Goal: Task Accomplishment & Management: Use online tool/utility

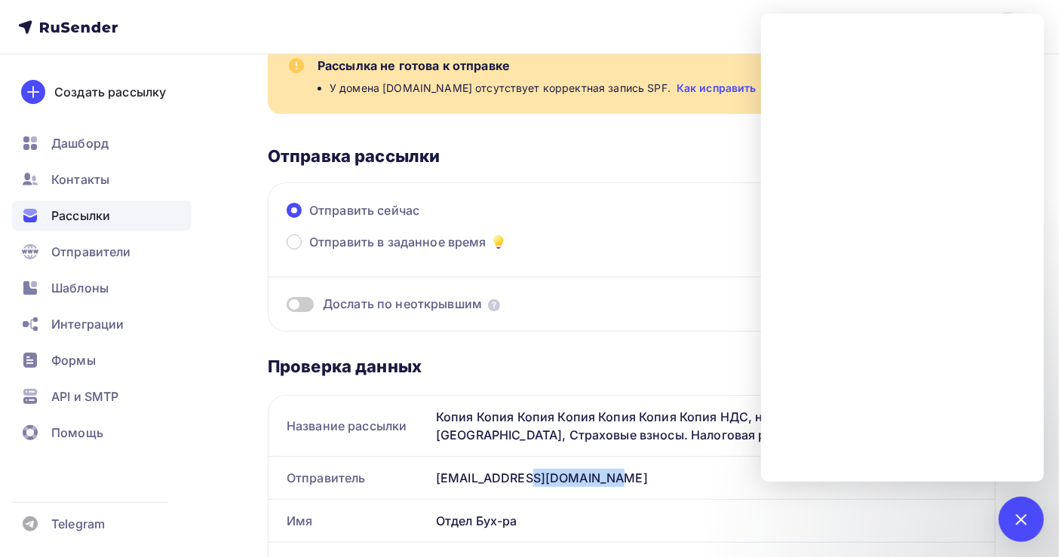
scroll to position [324, 0]
click at [1019, 511] on div at bounding box center [1021, 519] width 20 height 20
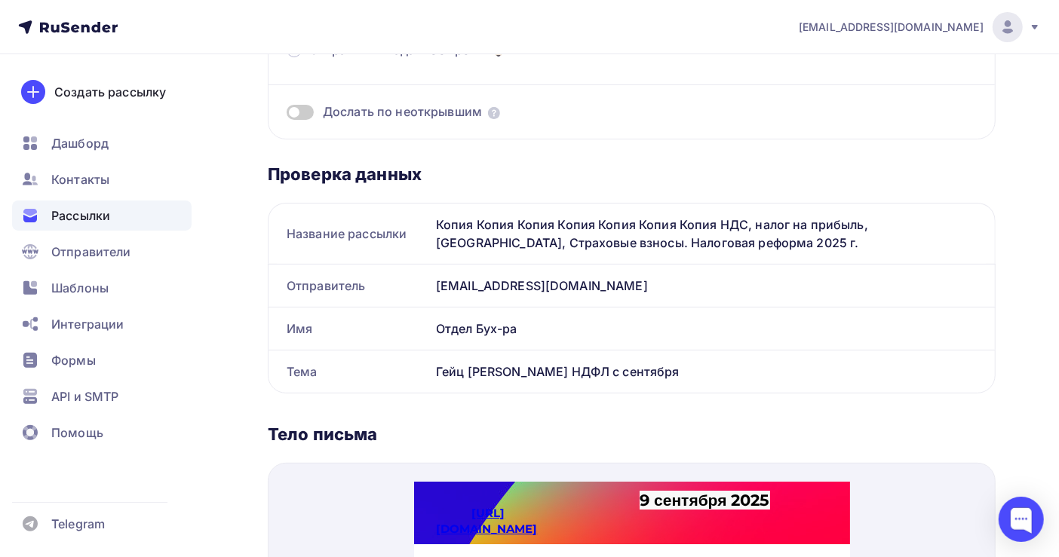
scroll to position [2, 0]
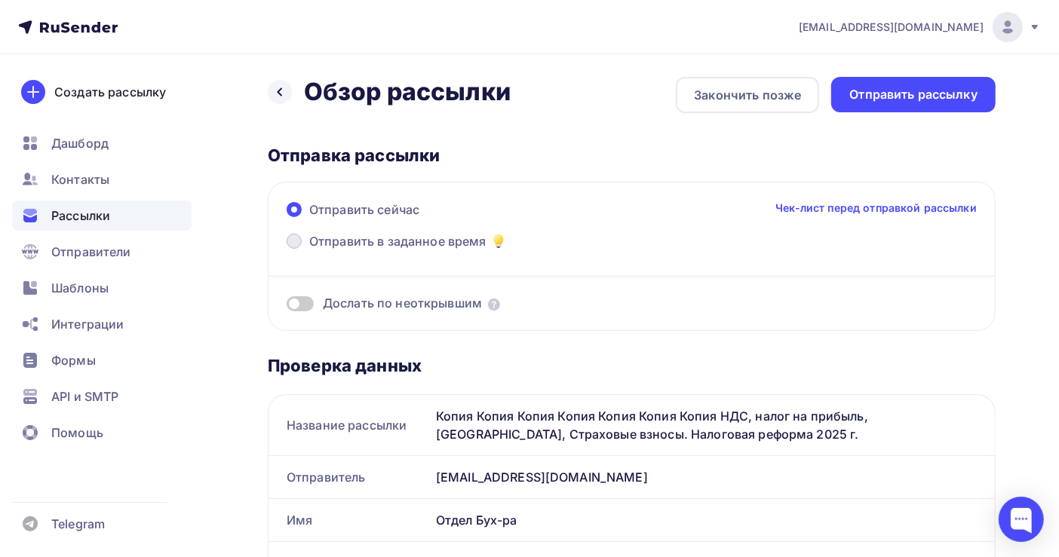
click at [393, 239] on span "Отправить в заданное время" at bounding box center [397, 241] width 177 height 18
click at [309, 250] on input "Отправить в заданное время" at bounding box center [309, 250] width 0 height 0
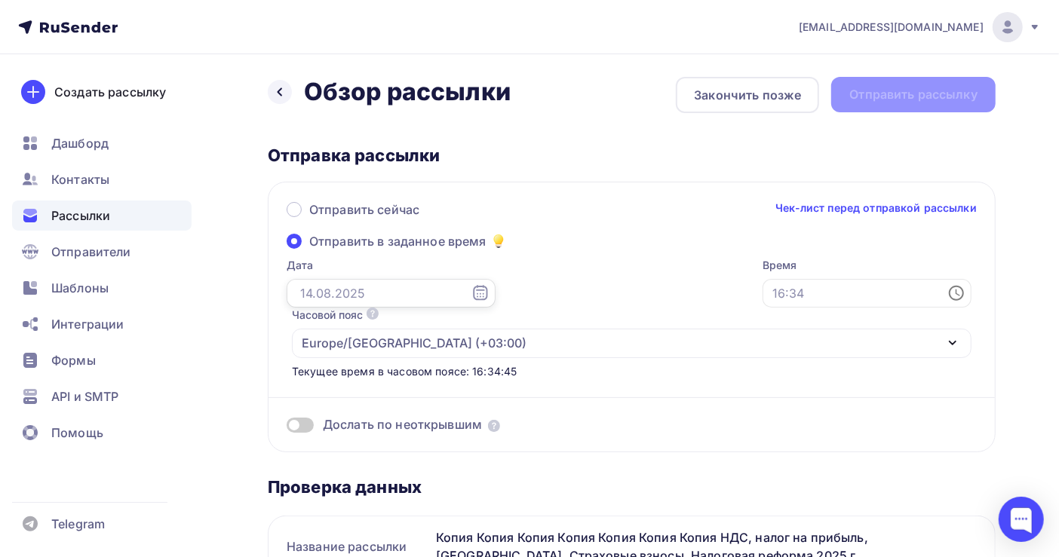
click at [349, 288] on input "text" at bounding box center [391, 293] width 209 height 29
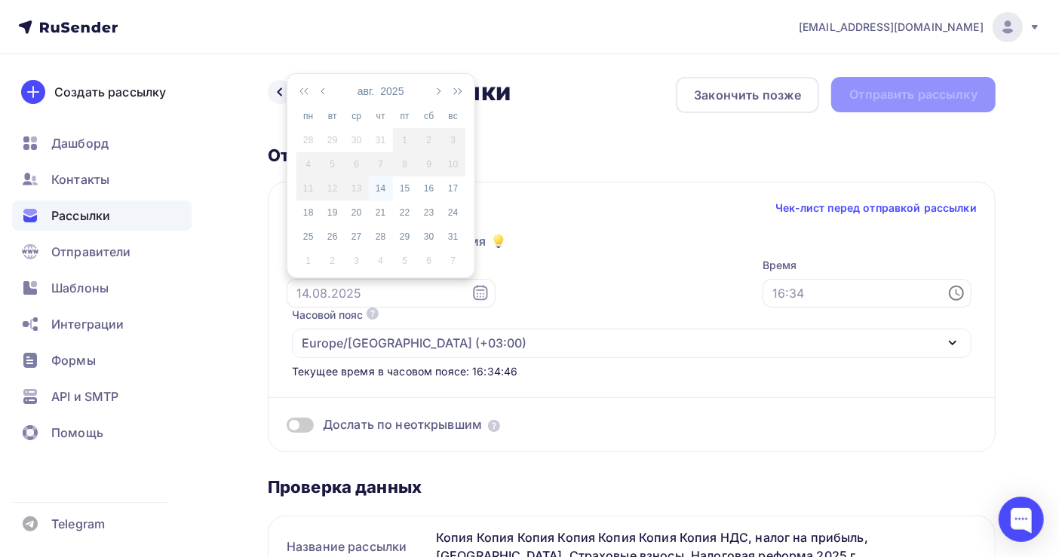
click at [380, 183] on div "14" at bounding box center [381, 189] width 24 height 14
type input "14.08.2025"
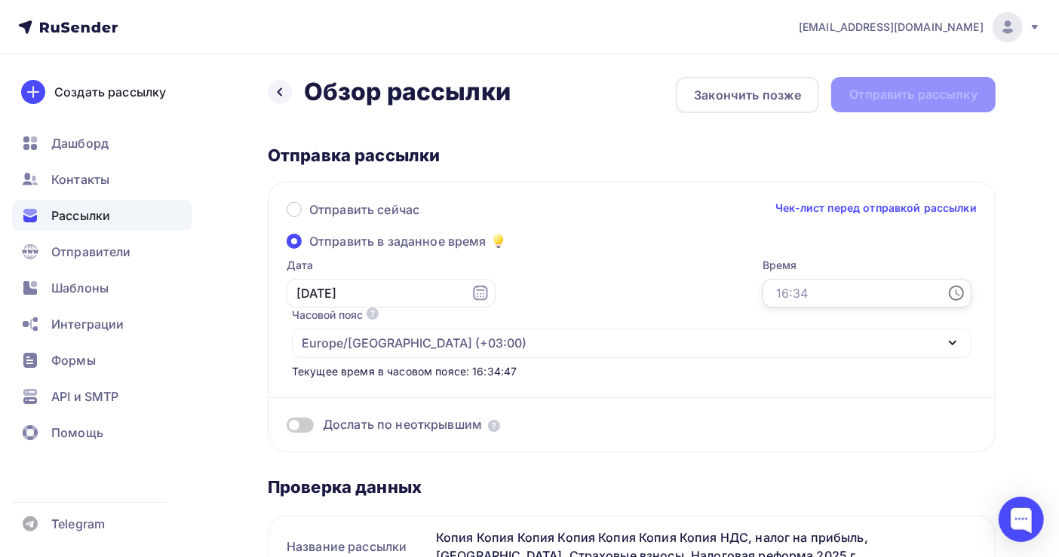
click at [763, 296] on input "text" at bounding box center [867, 293] width 209 height 29
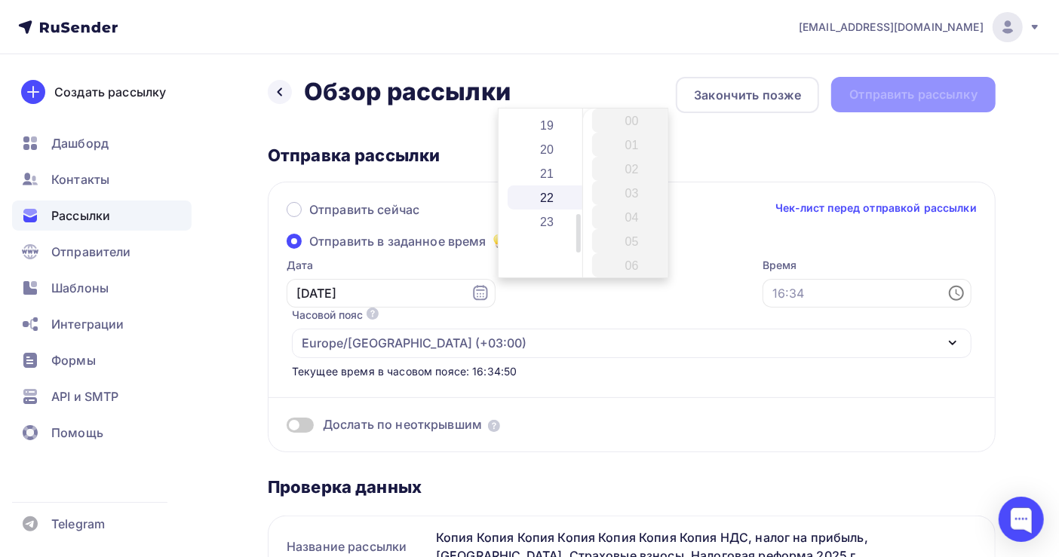
click at [551, 195] on li "22" at bounding box center [548, 198] width 81 height 24
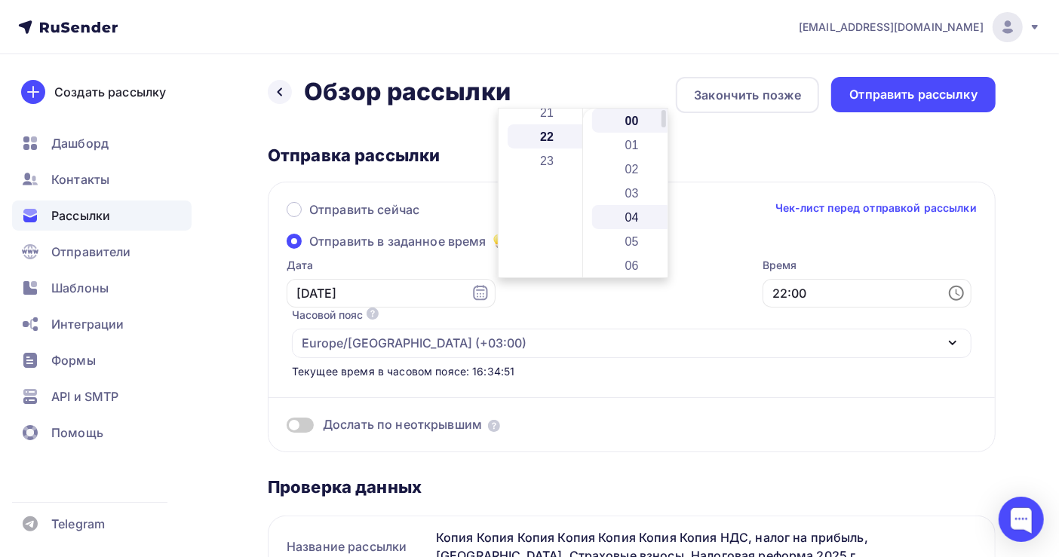
scroll to position [530, 0]
click at [630, 216] on li "04" at bounding box center [632, 217] width 81 height 24
type input "22:04"
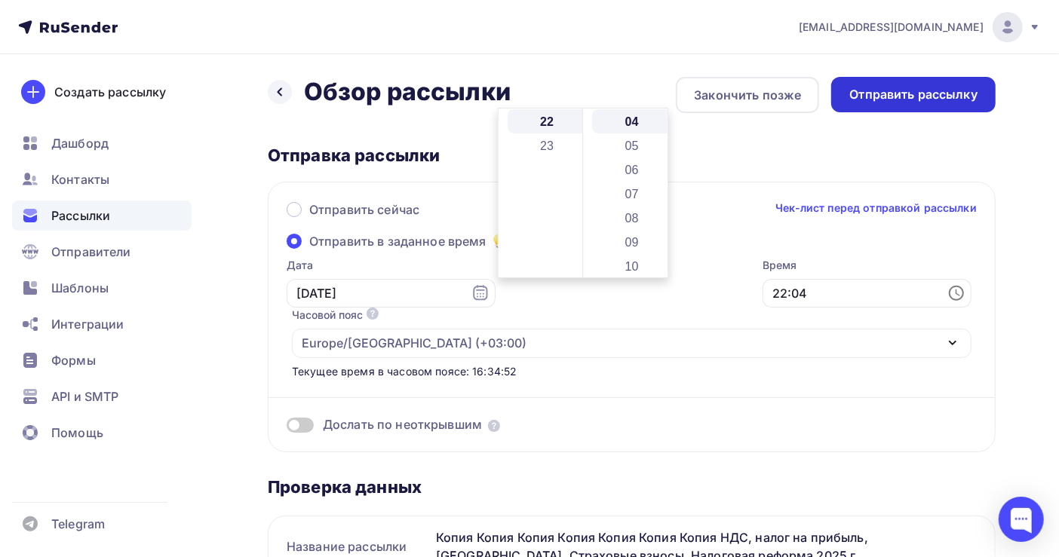
click at [897, 105] on div "Отправить рассылку" at bounding box center [913, 94] width 164 height 35
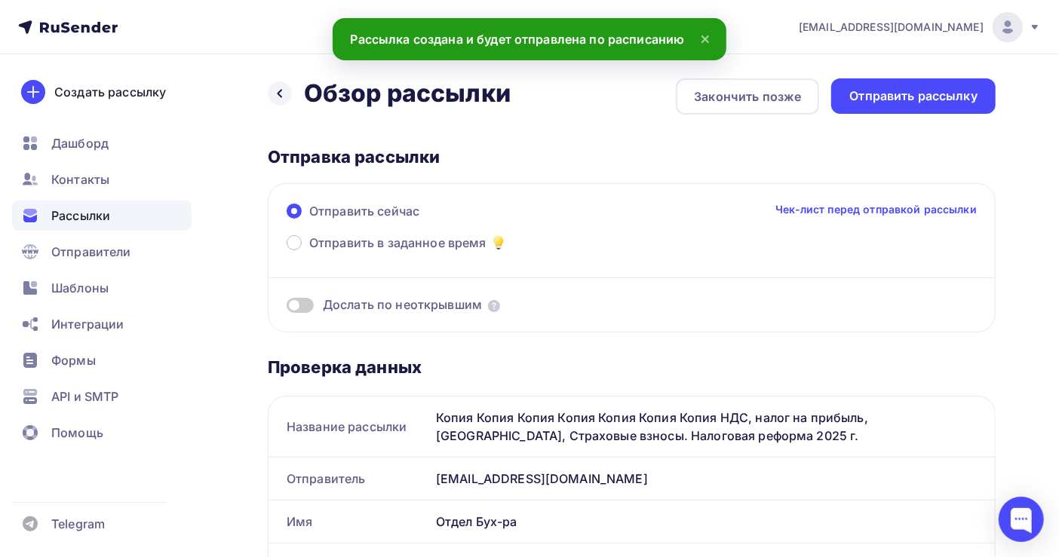
scroll to position [0, 0]
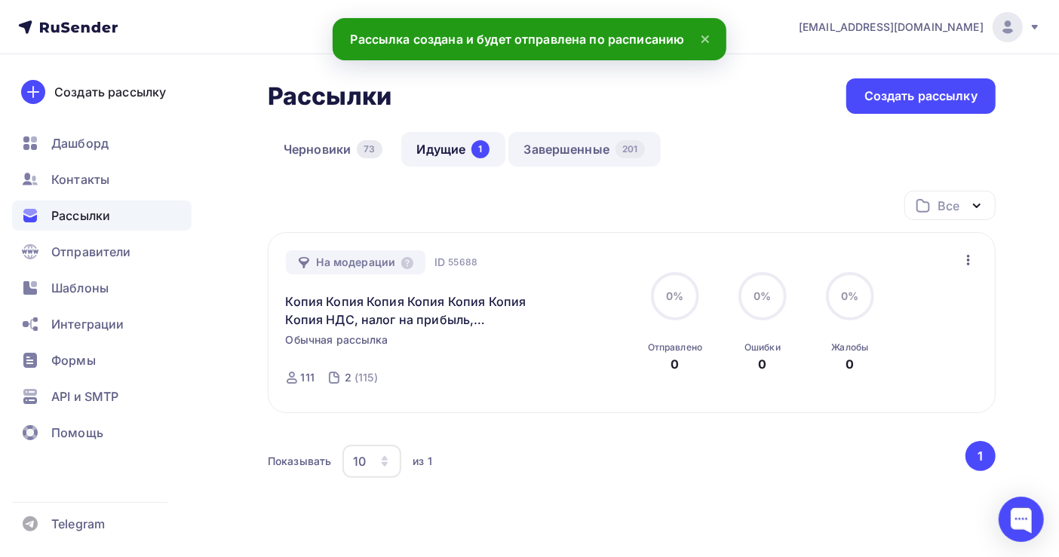
click at [585, 152] on link "Завершенные 201" at bounding box center [584, 149] width 152 height 35
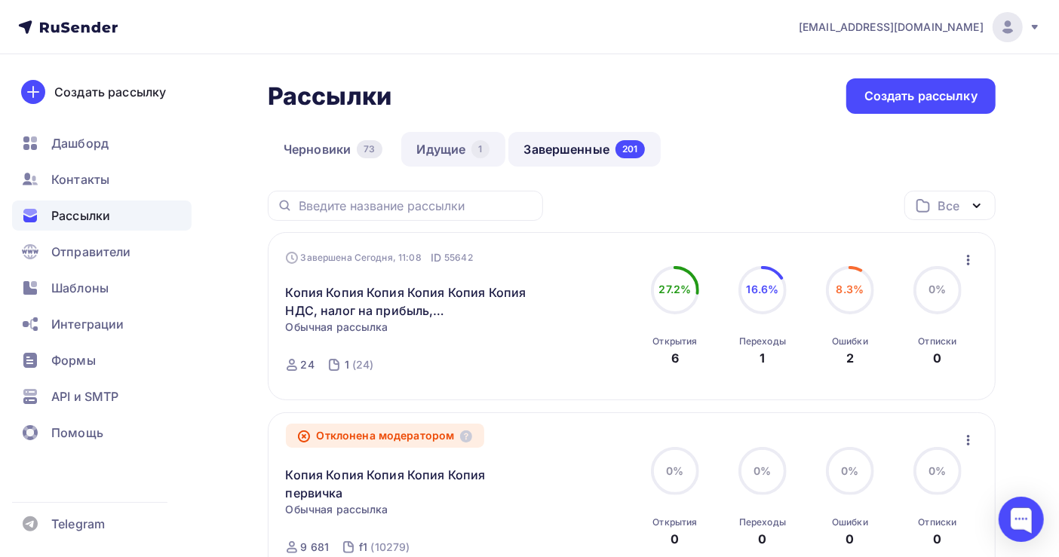
click at [441, 150] on link "Идущие 1" at bounding box center [453, 149] width 104 height 35
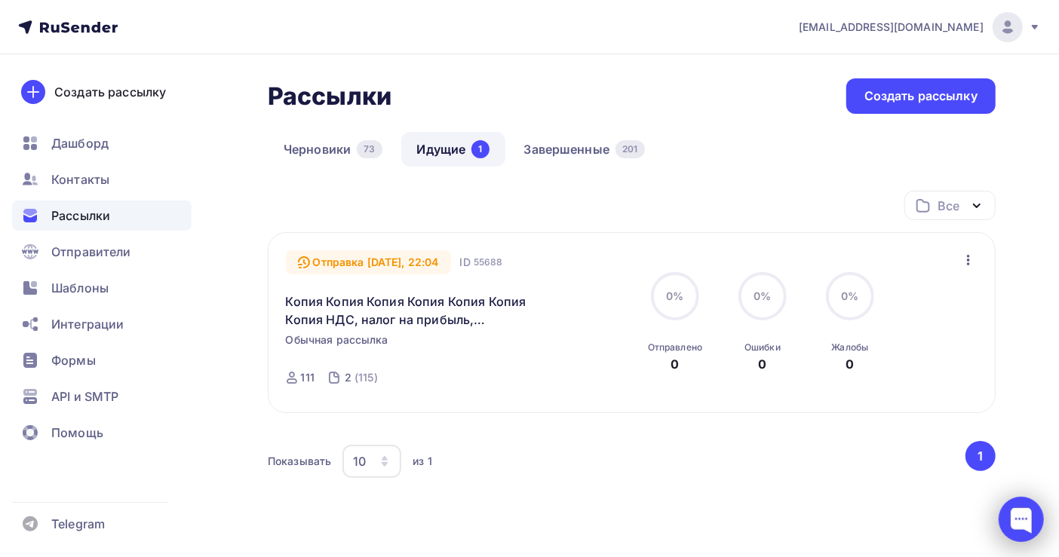
click at [1017, 514] on div at bounding box center [1021, 519] width 45 height 45
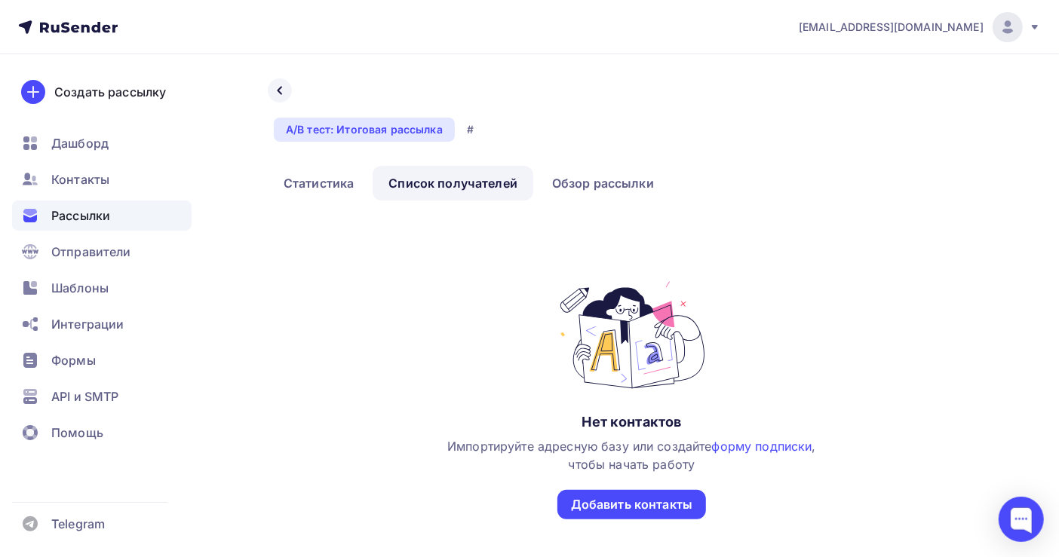
click at [88, 210] on span "Рассылки" at bounding box center [80, 216] width 59 height 18
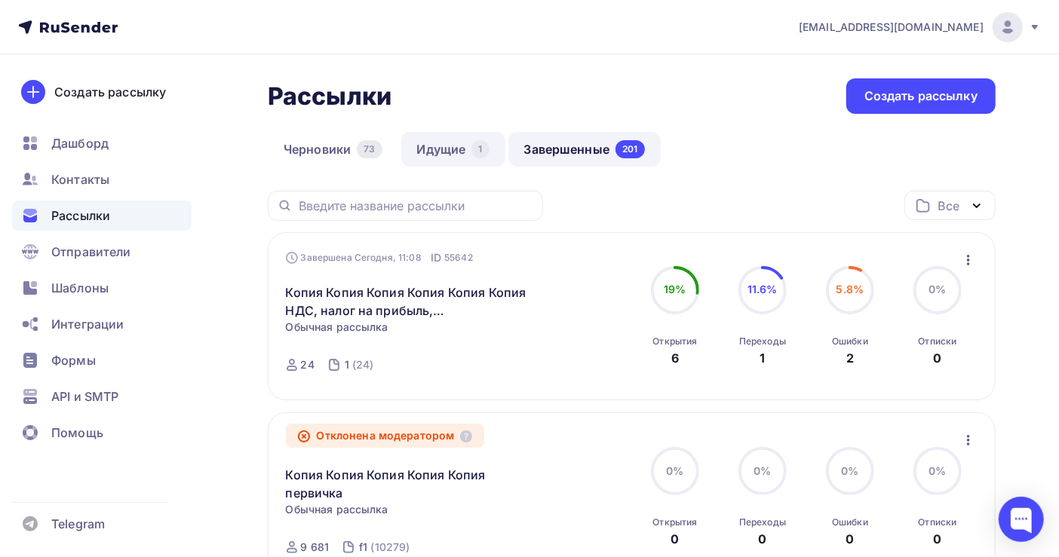
click at [441, 150] on link "Идущие 1" at bounding box center [453, 149] width 104 height 35
